Goal: Register for event/course

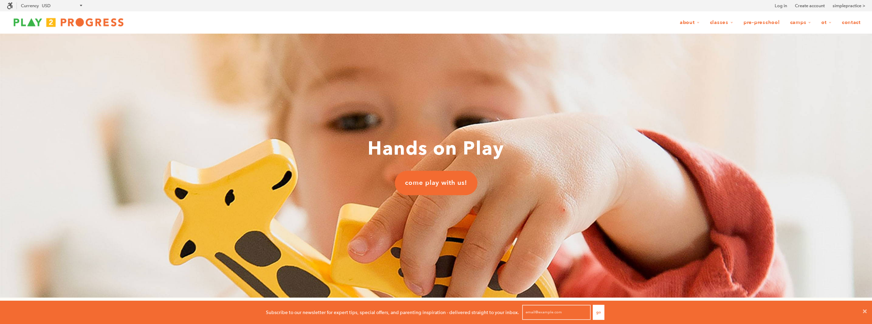
scroll to position [5, 5]
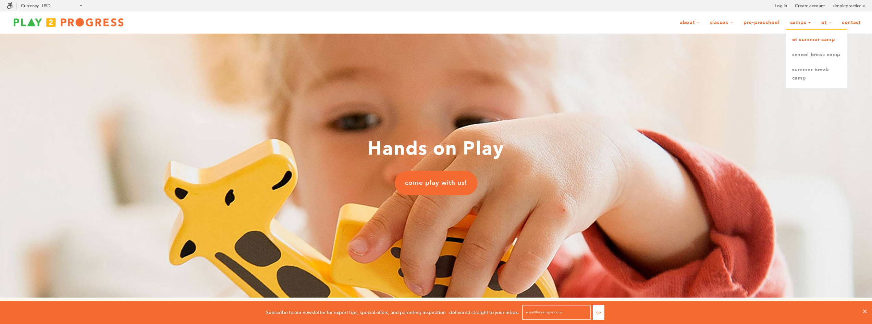
click at [811, 40] on link "OT Summer Camp" at bounding box center [816, 39] width 61 height 15
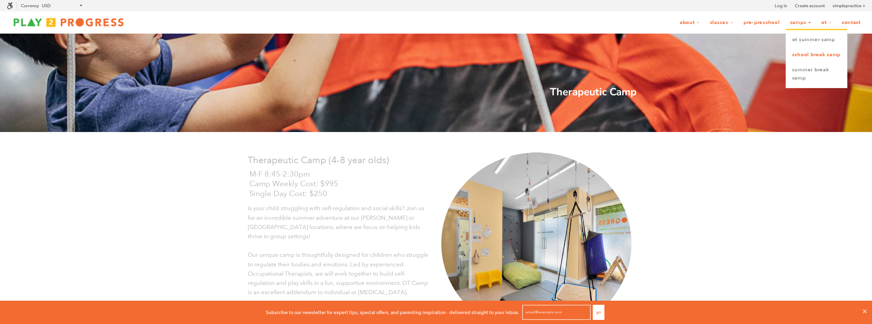
click at [812, 53] on link "School Break Camp" at bounding box center [816, 54] width 61 height 15
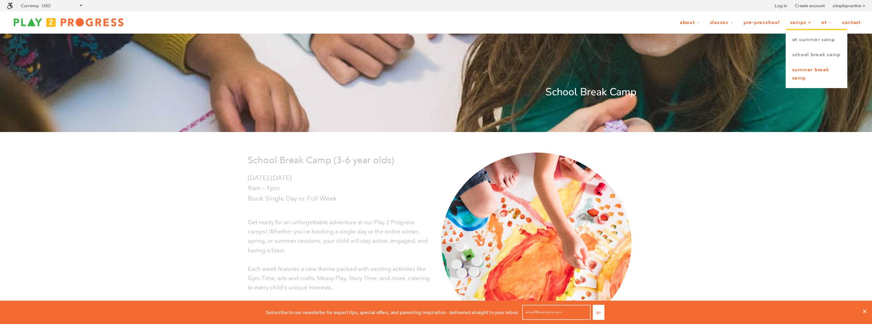
scroll to position [5, 5]
click at [808, 81] on link "Summer Break Camp" at bounding box center [816, 73] width 61 height 23
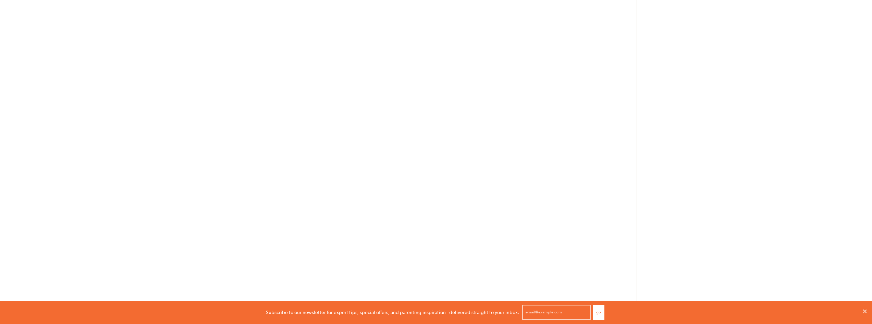
scroll to position [1590, 0]
